Goal: Information Seeking & Learning: Check status

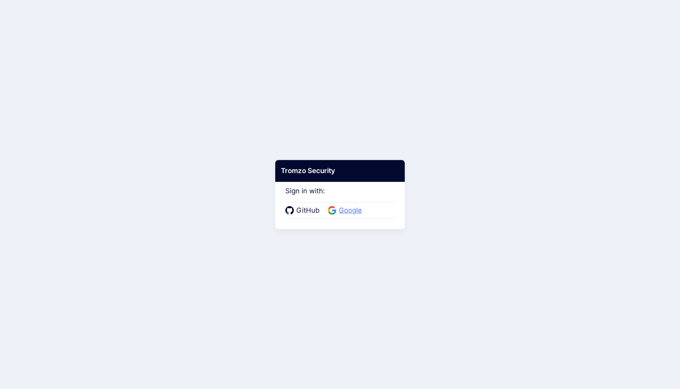
click at [355, 211] on span "Google" at bounding box center [350, 210] width 28 height 11
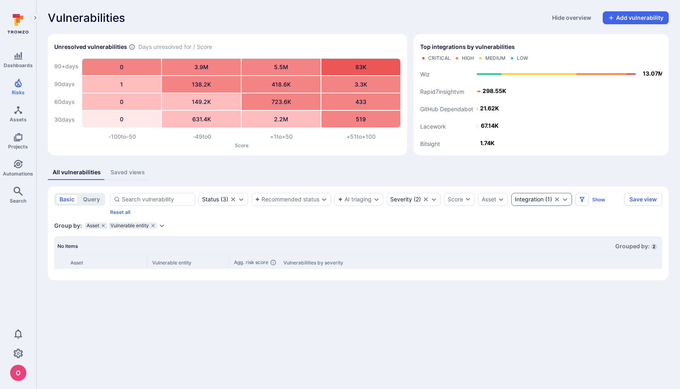
click at [567, 198] on icon "Expand dropdown" at bounding box center [564, 199] width 6 height 6
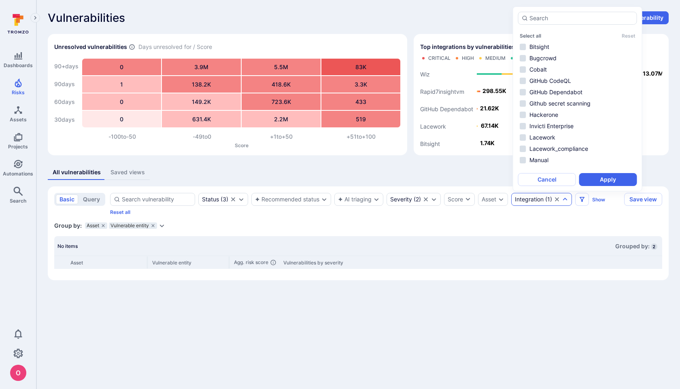
scroll to position [42, 0]
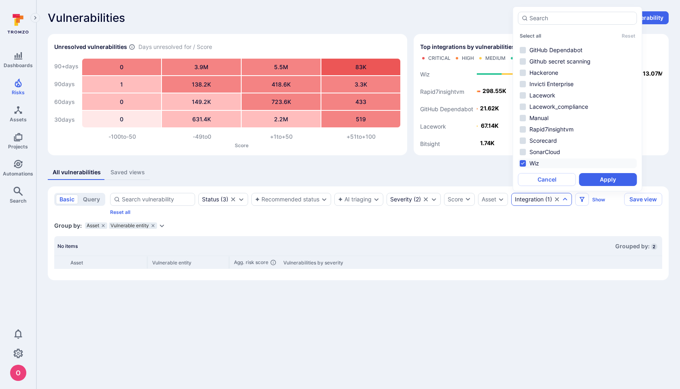
click at [572, 220] on section "basic query Status ( 3 ) Recommended status AI triaging Severity ( 2 ) Score As…" at bounding box center [358, 233] width 620 height 94
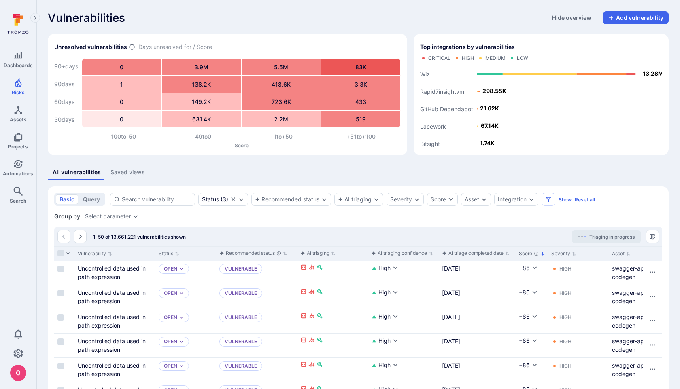
scroll to position [11, 0]
